Goal: Information Seeking & Learning: Find specific fact

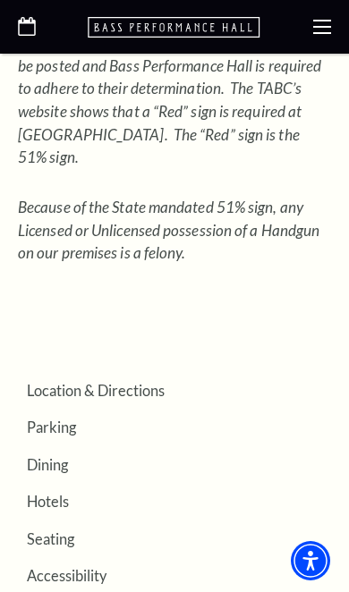
scroll to position [2867, 0]
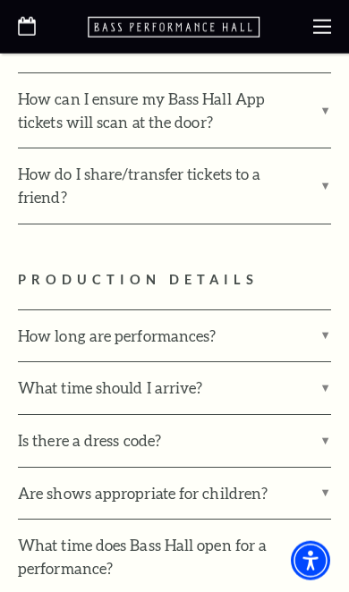
scroll to position [1923, 0]
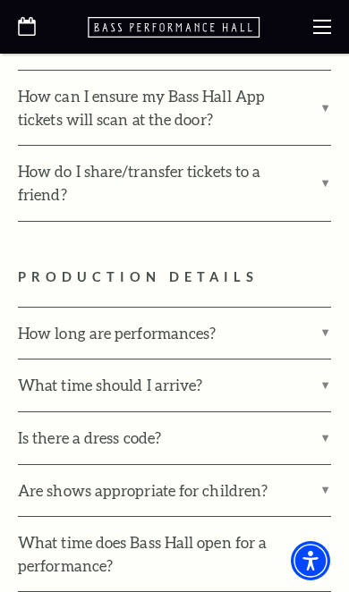
click at [75, 412] on label "Is there a dress code?" at bounding box center [174, 438] width 313 height 52
click at [0, 0] on input "Is there a dress code?" at bounding box center [0, 0] width 0 height 0
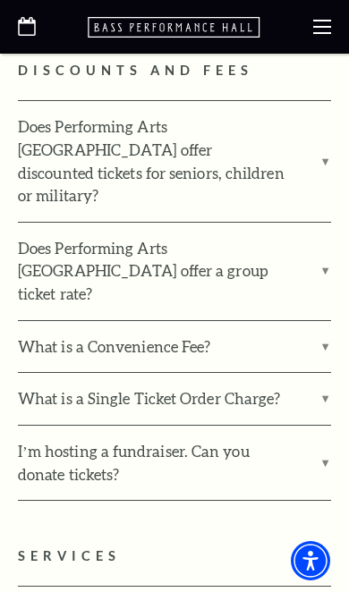
scroll to position [4387, 0]
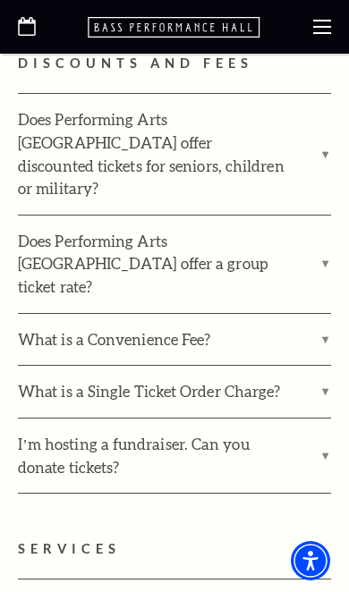
click at [0, 0] on input "Can I check my coat?" at bounding box center [0, 0] width 0 height 0
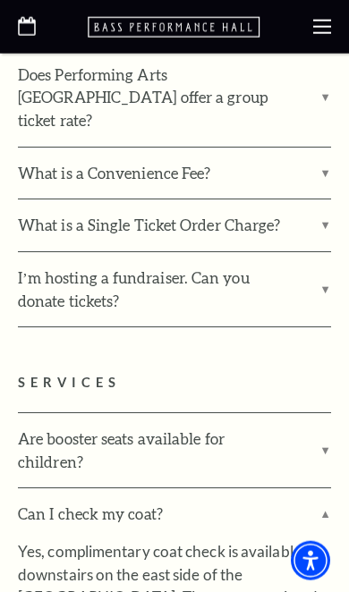
scroll to position [4554, 0]
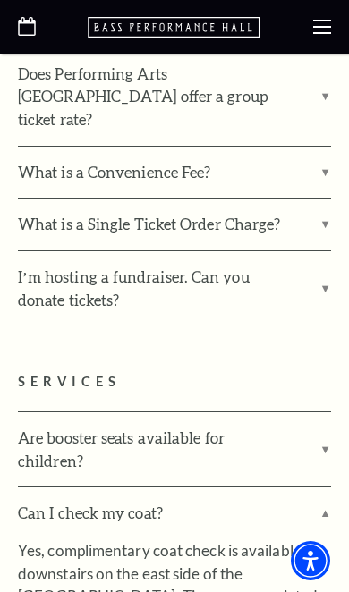
click at [0, 0] on input "Are opera glasses available?" at bounding box center [0, 0] width 0 height 0
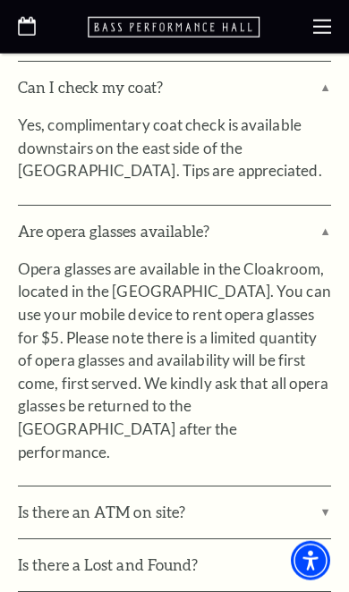
scroll to position [4981, 0]
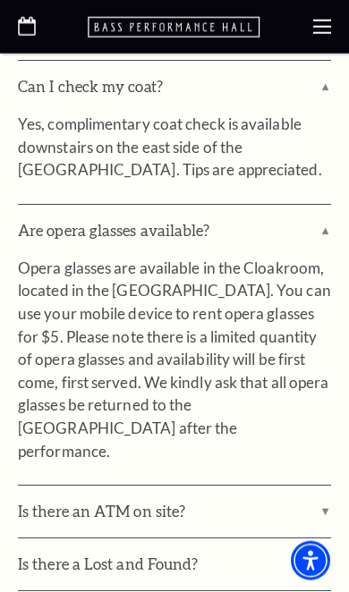
click at [0, 0] on input "Can I bring a large purse or suitcase into [GEOGRAPHIC_DATA]?" at bounding box center [0, 0] width 0 height 0
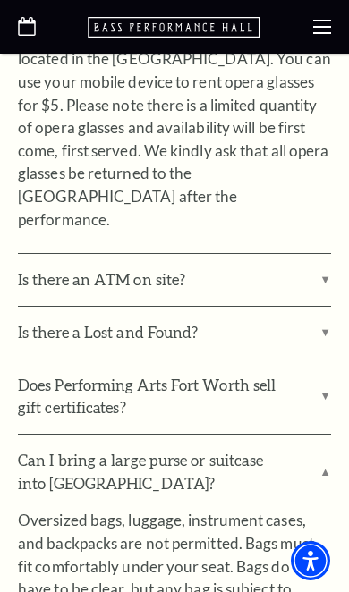
scroll to position [5215, 0]
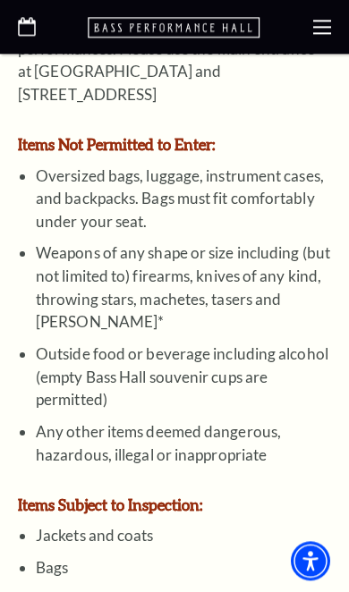
scroll to position [1717, 0]
